Goal: Task Accomplishment & Management: Use online tool/utility

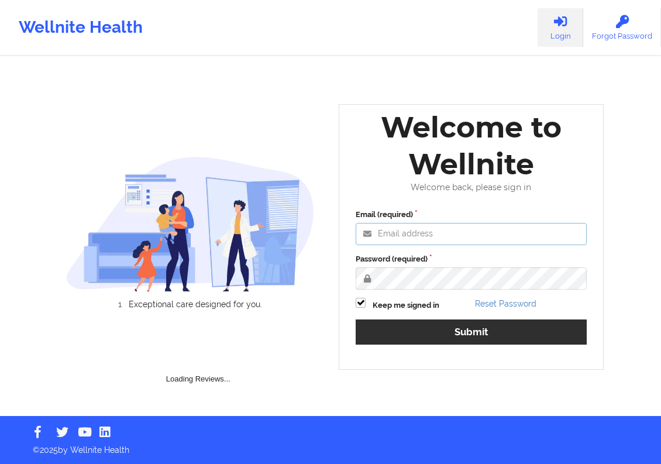
type input "[EMAIL_ADDRESS][DOMAIN_NAME]"
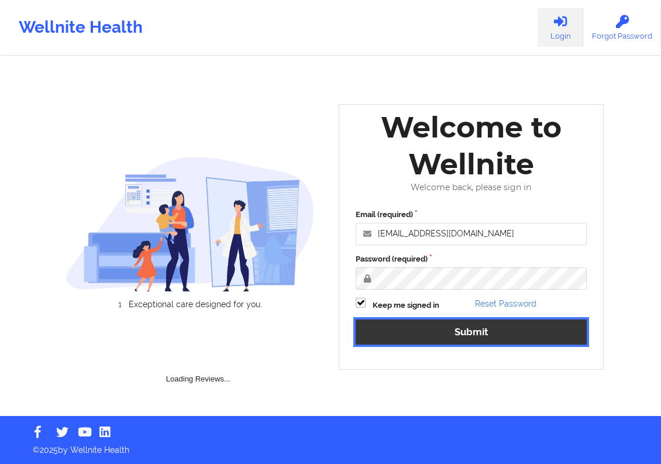
click at [420, 327] on button "Submit" at bounding box center [471, 331] width 231 height 25
